Goal: Navigation & Orientation: Find specific page/section

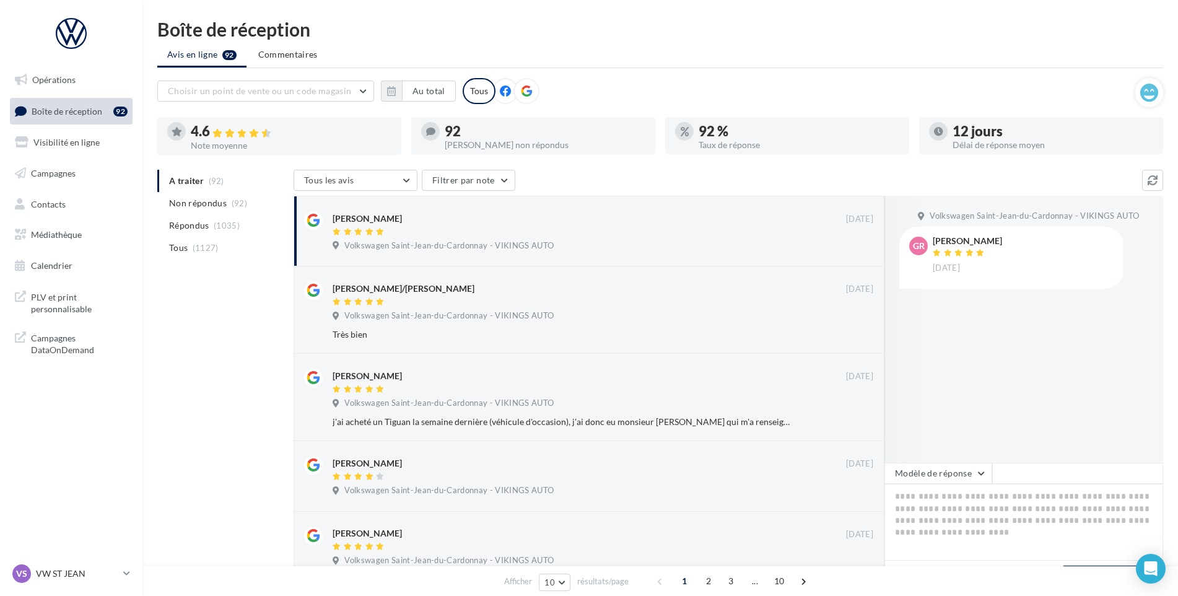
click at [118, 561] on nav "Opérations Boîte de réception 92 Visibilité en ligne Campagnes Contacts Médiath…" at bounding box center [71, 298] width 142 height 596
click at [105, 569] on p "VW ST JEAN" at bounding box center [77, 573] width 82 height 12
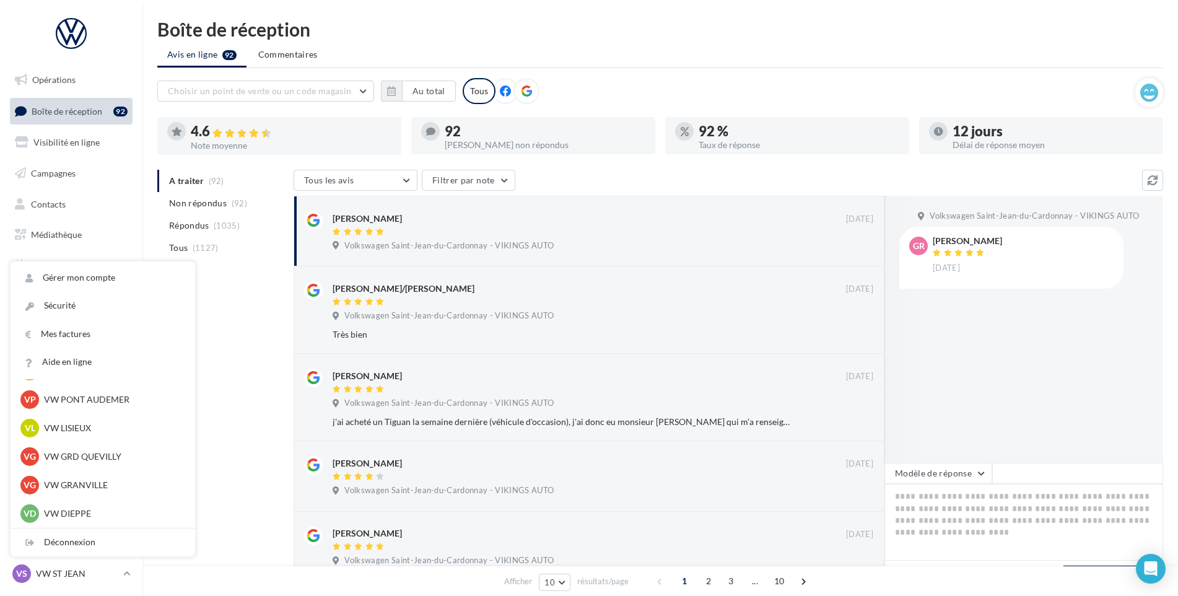
scroll to position [310, 0]
drag, startPoint x: 101, startPoint y: 497, endPoint x: 354, endPoint y: 467, distance: 254.5
click at [101, 497] on div "VC VW CLEON vw-cle-vau" at bounding box center [102, 488] width 165 height 19
